Goal: Task Accomplishment & Management: Manage account settings

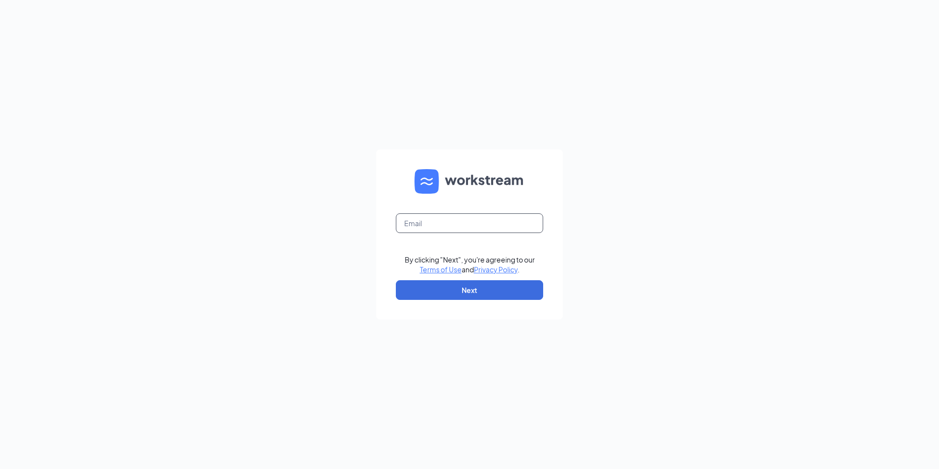
click at [480, 229] on input "text" at bounding box center [469, 223] width 147 height 20
type input "[EMAIL_ADDRESS][DOMAIN_NAME]"
click at [472, 287] on button "Next" at bounding box center [469, 290] width 147 height 20
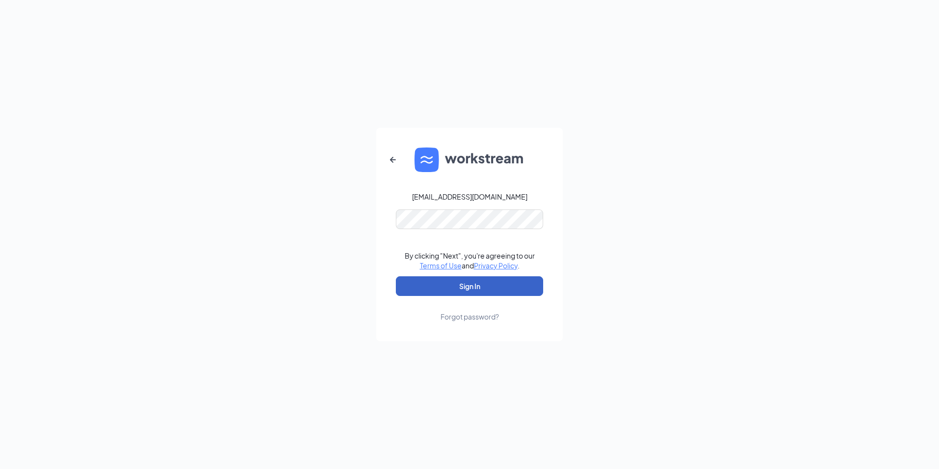
click at [477, 285] on button "Sign In" at bounding box center [469, 286] width 147 height 20
